Goal: Information Seeking & Learning: Learn about a topic

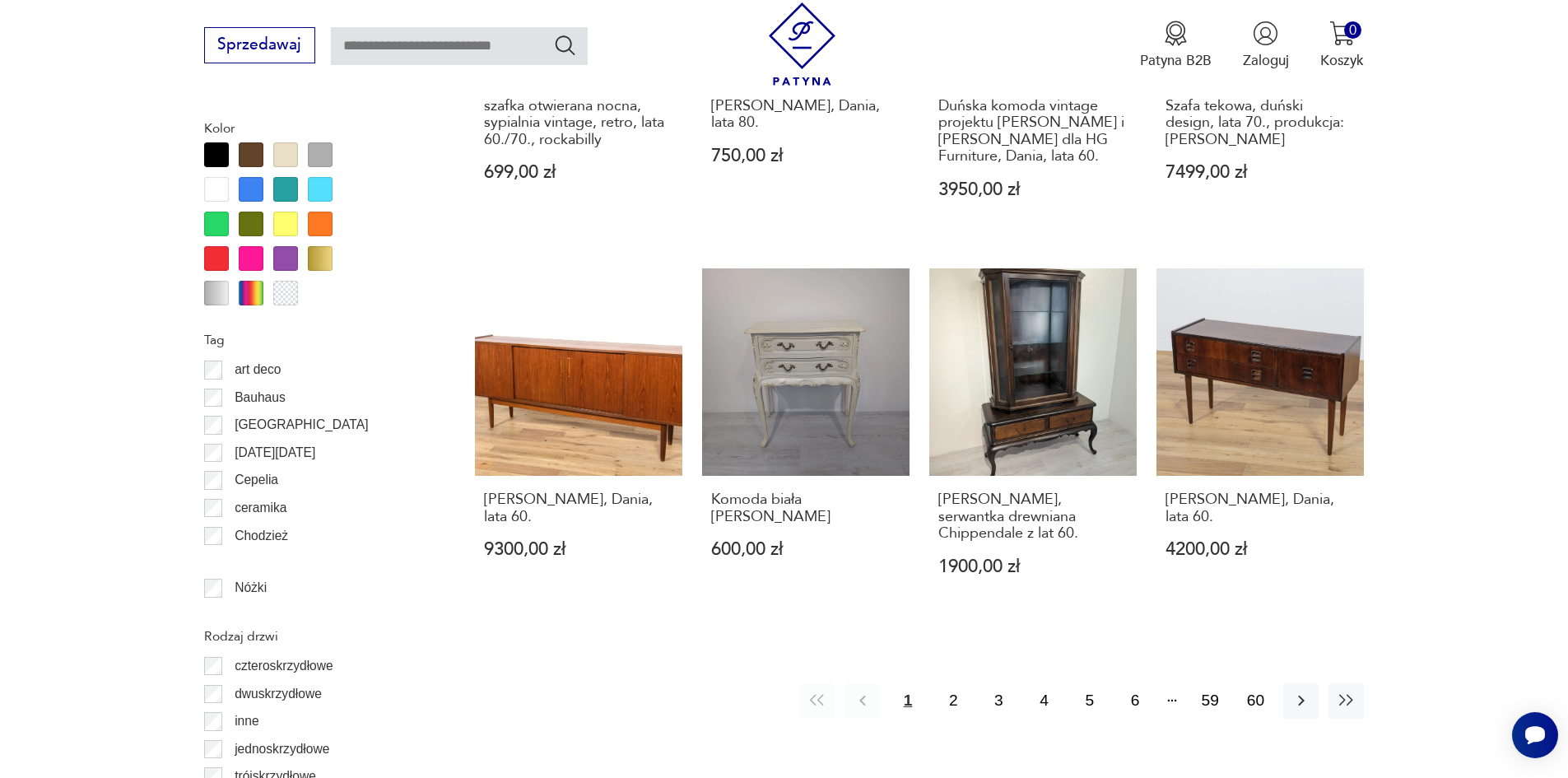
scroll to position [1863, 0]
click at [960, 685] on button "2" at bounding box center [954, 700] width 36 height 36
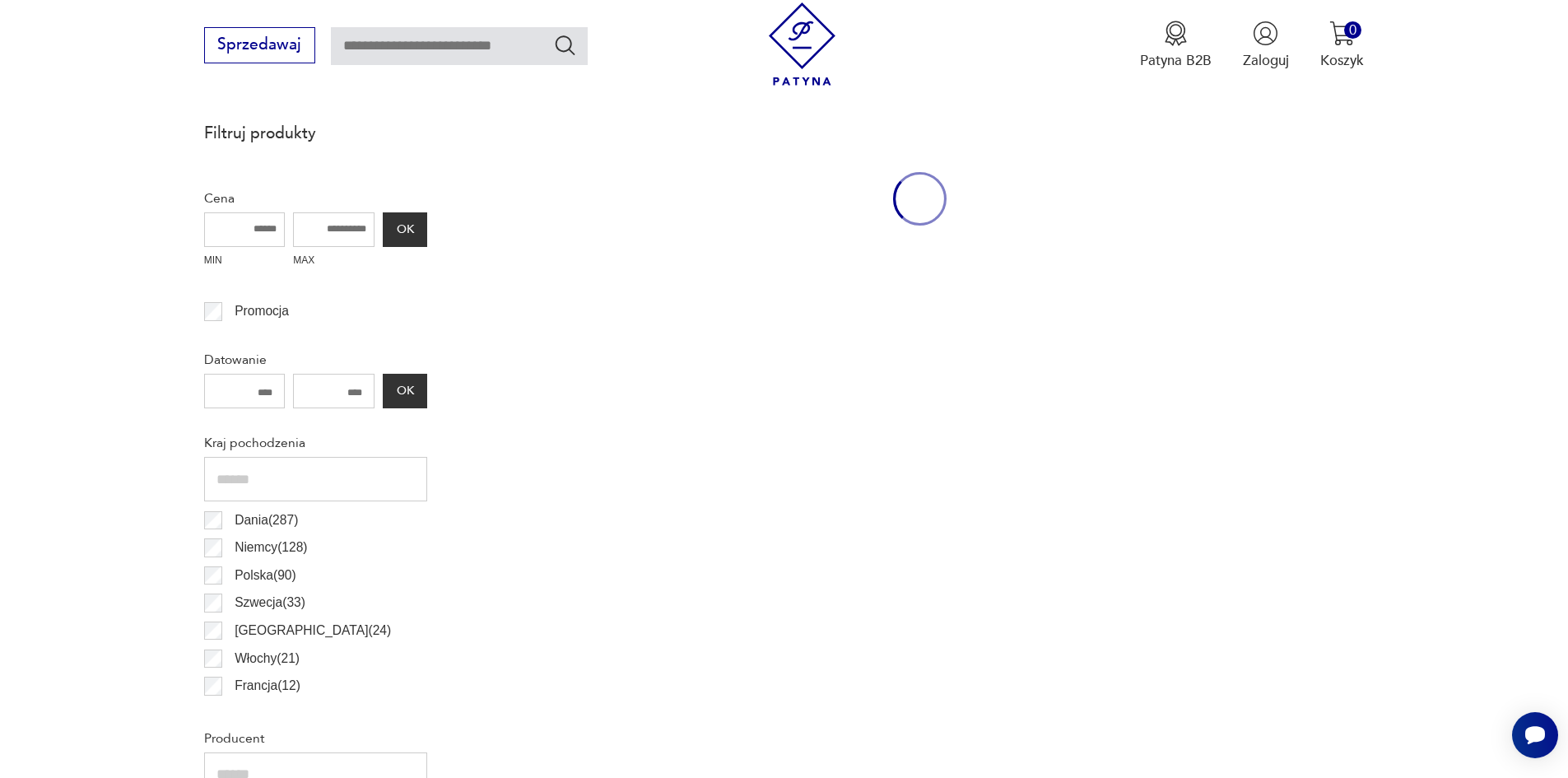
scroll to position [558, 0]
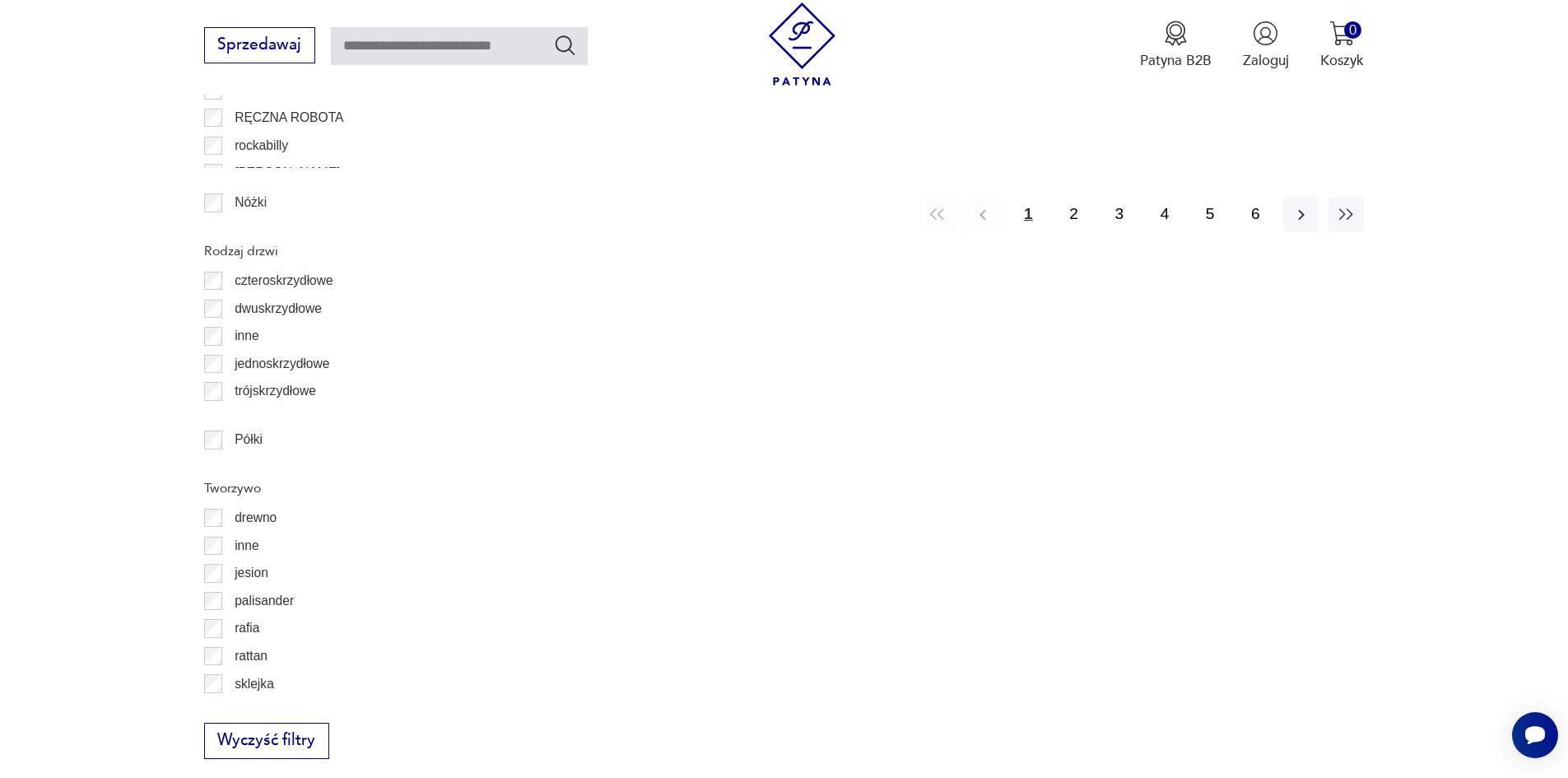
scroll to position [2286, 0]
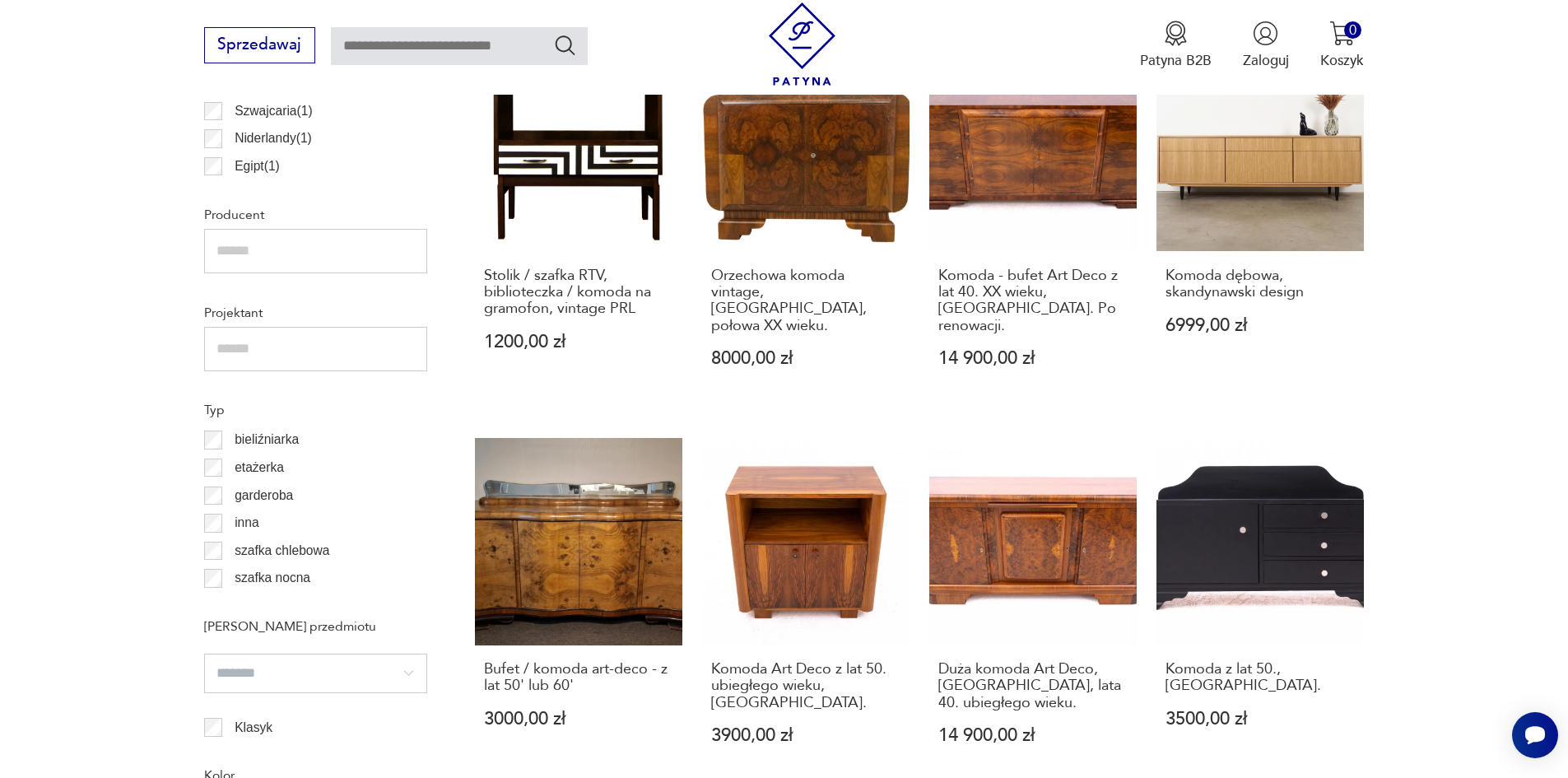
scroll to position [1216, 0]
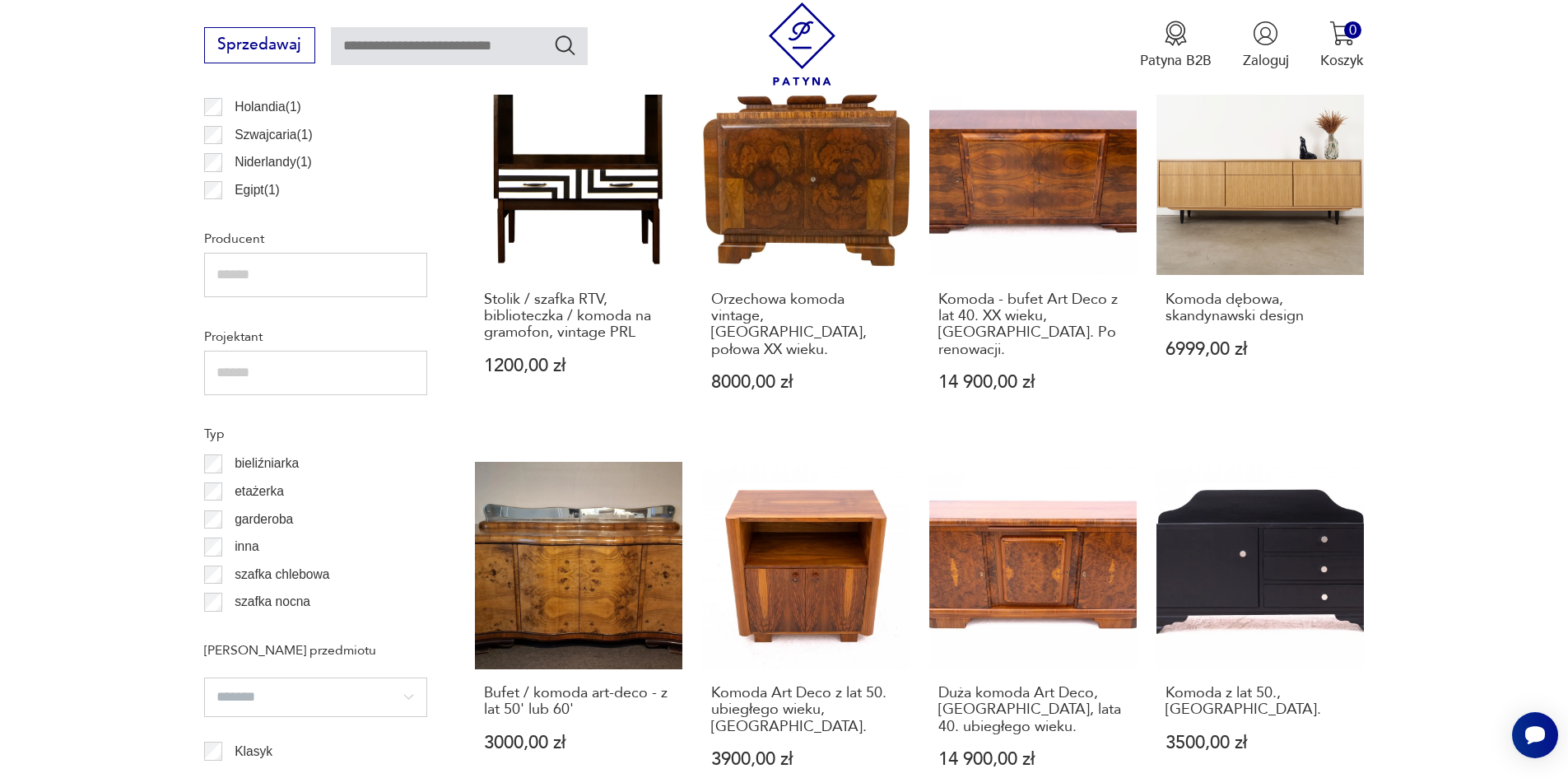
scroll to position [1216, 0]
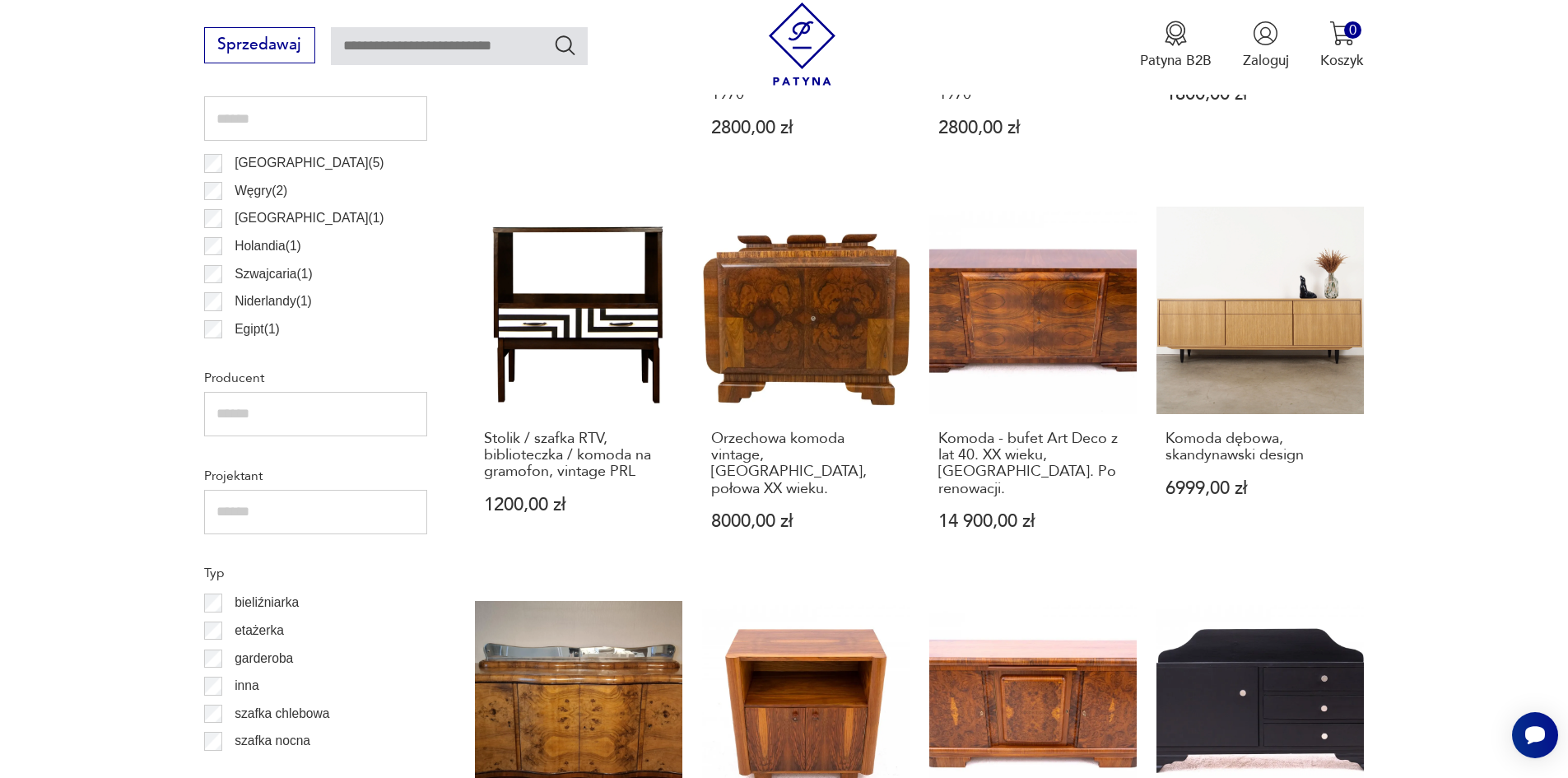
scroll to position [1216, 0]
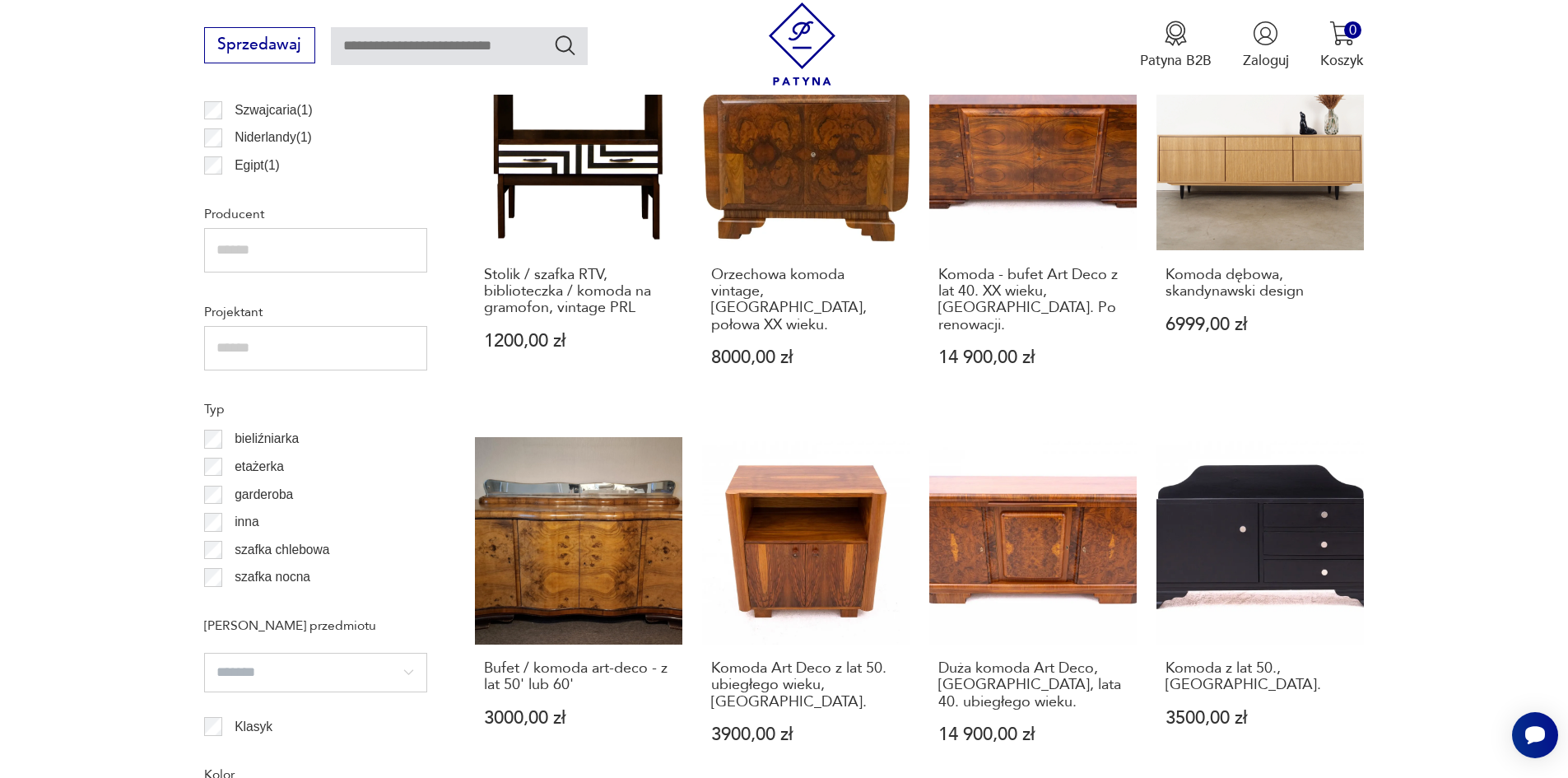
click at [248, 671] on input "search" at bounding box center [316, 672] width 224 height 40
type input "**********"
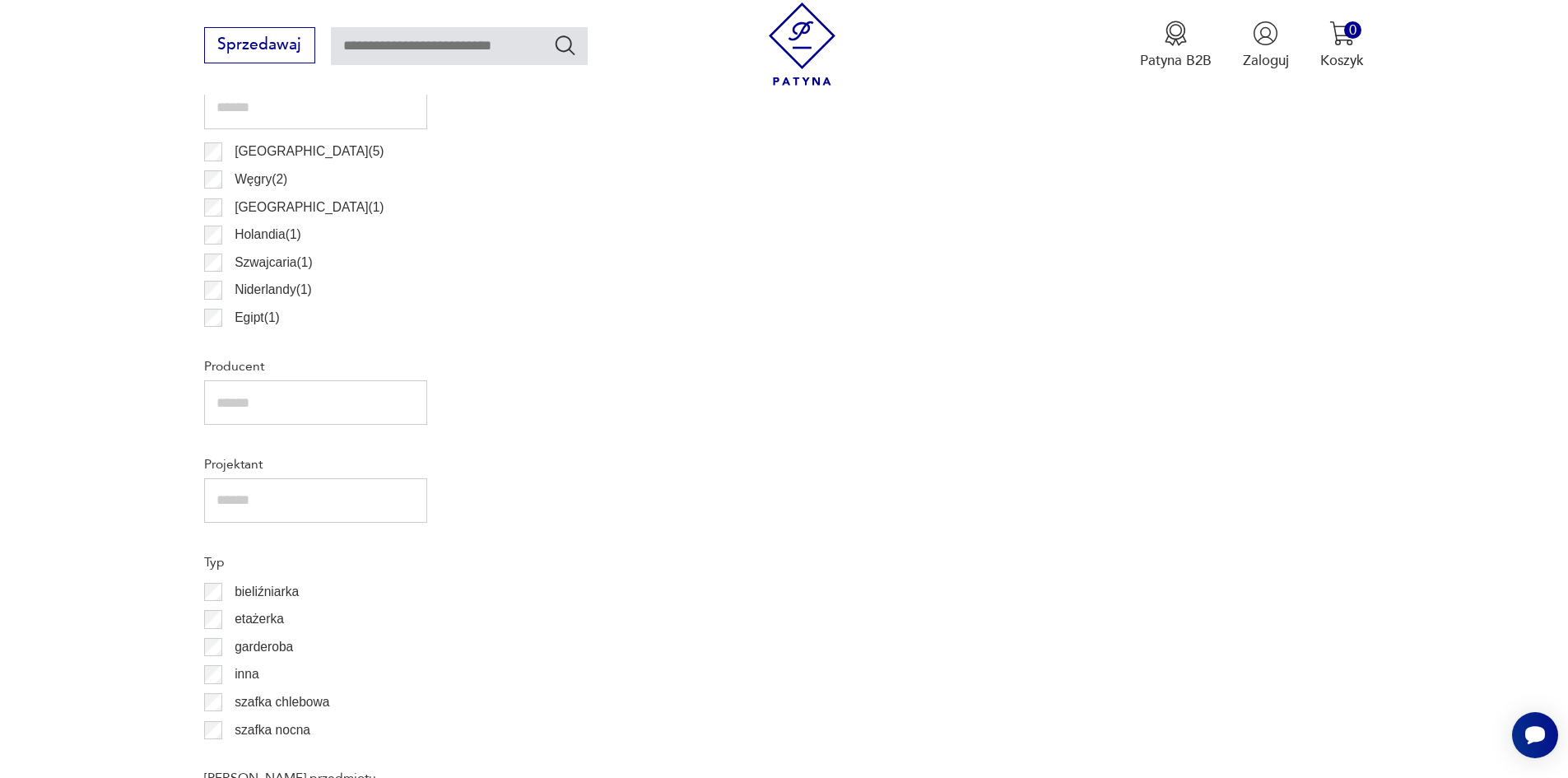
scroll to position [1134, 0]
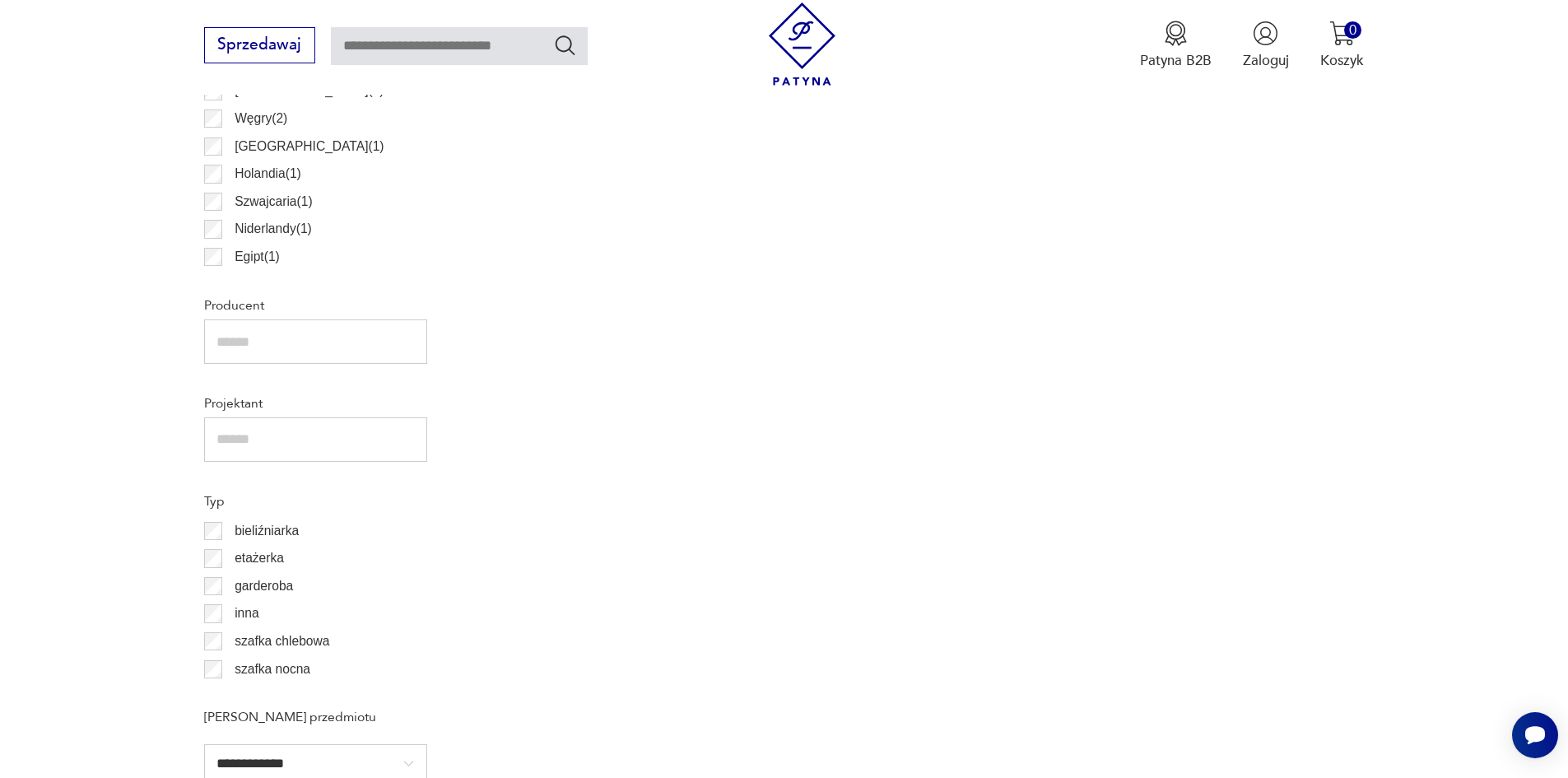
scroll to position [966, 0]
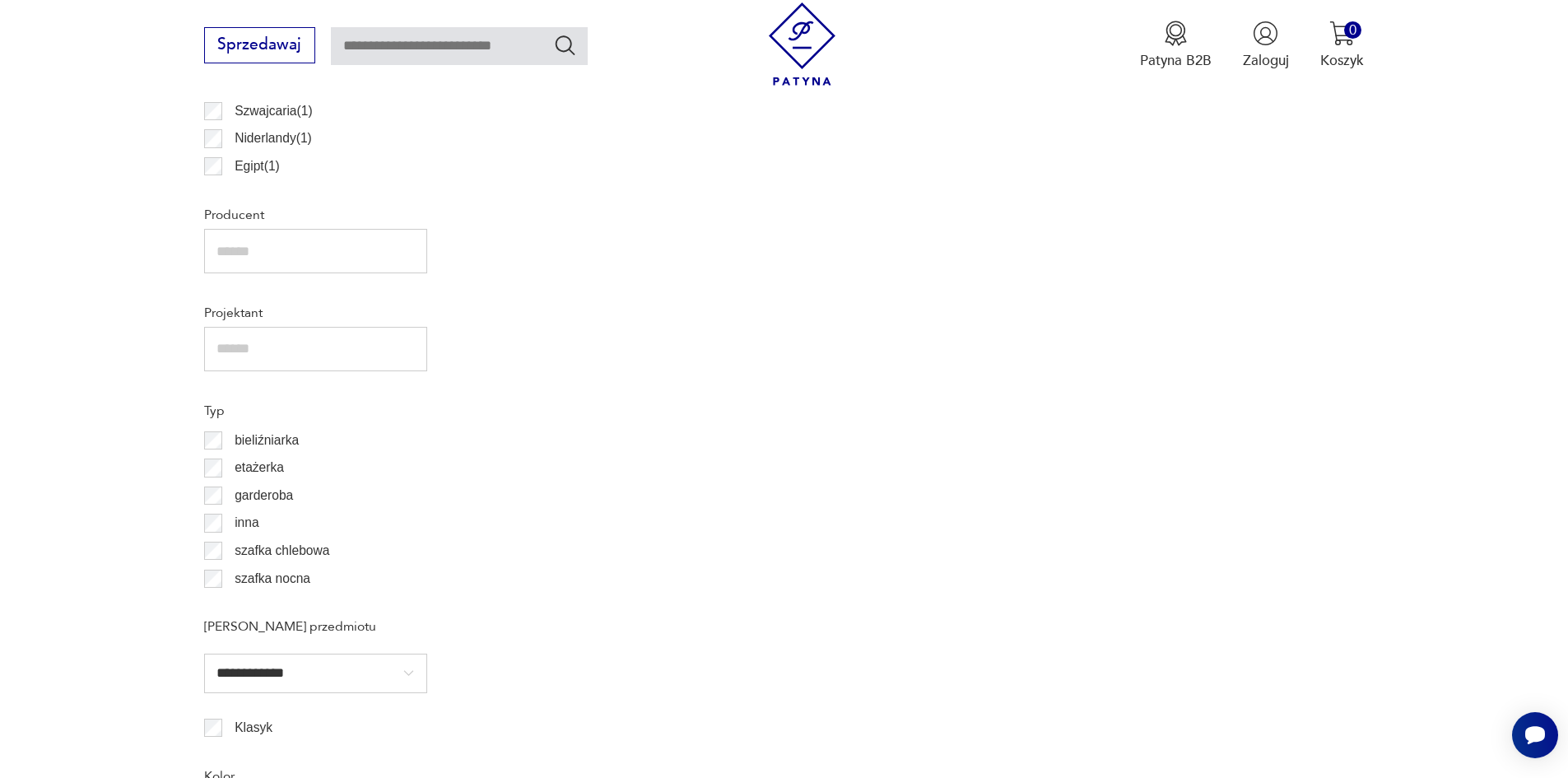
scroll to position [1049, 0]
